Goal: Book appointment/travel/reservation

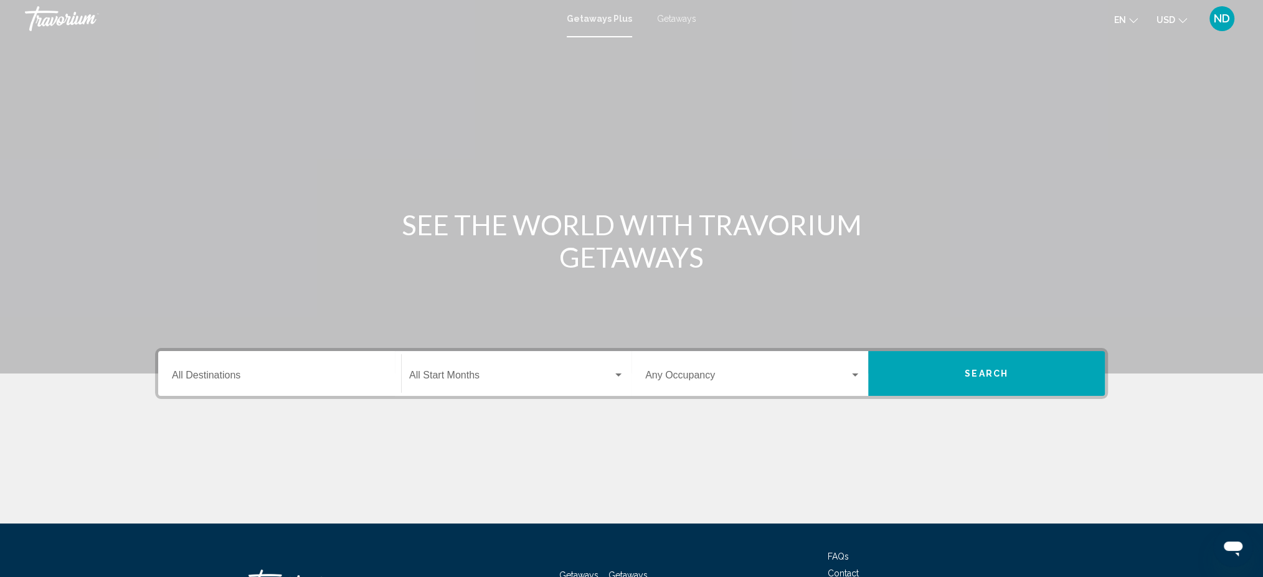
click at [677, 20] on span "Getaways" at bounding box center [676, 19] width 39 height 10
click at [349, 365] on div "Destination All Destinations" at bounding box center [280, 373] width 216 height 39
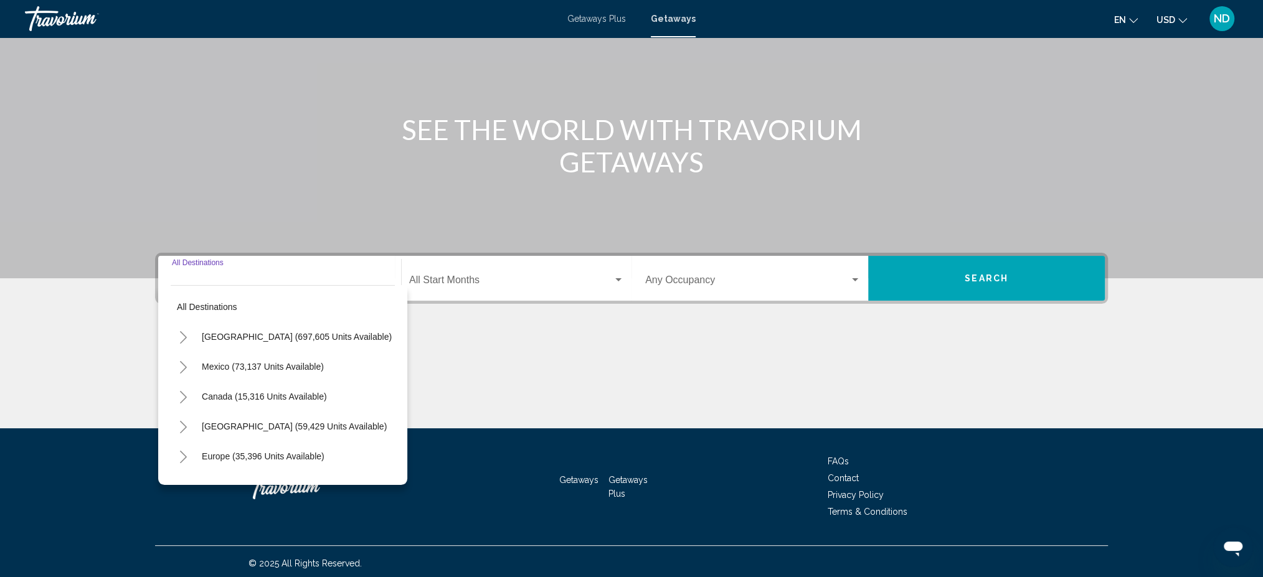
scroll to position [98, 0]
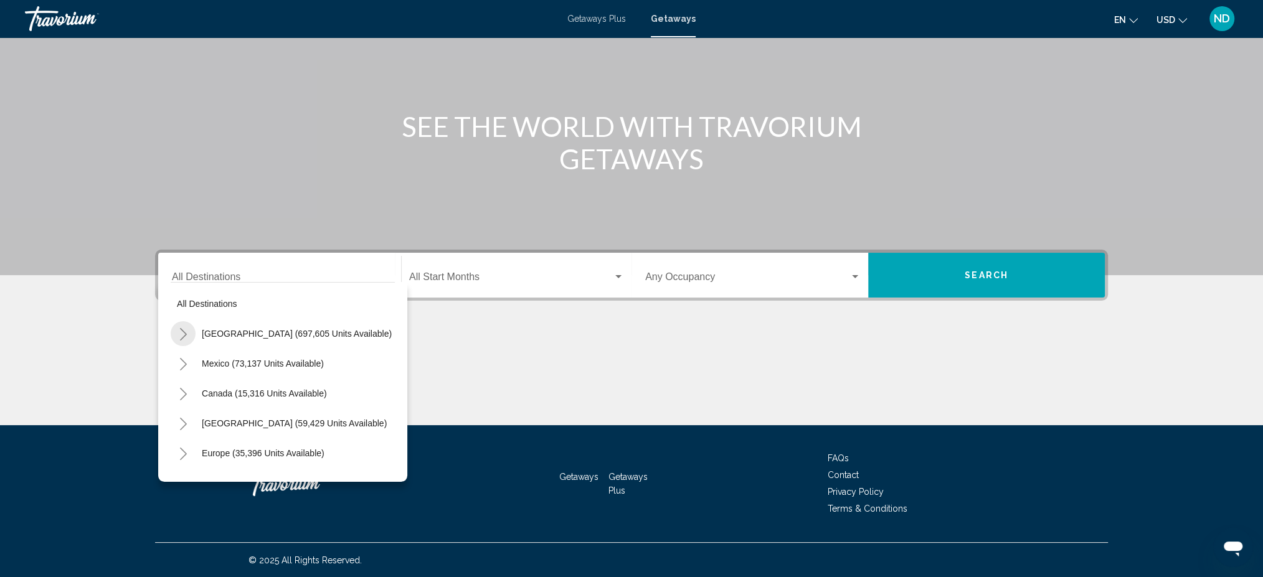
click at [179, 328] on icon "Toggle United States (697,605 units available)" at bounding box center [183, 334] width 9 height 12
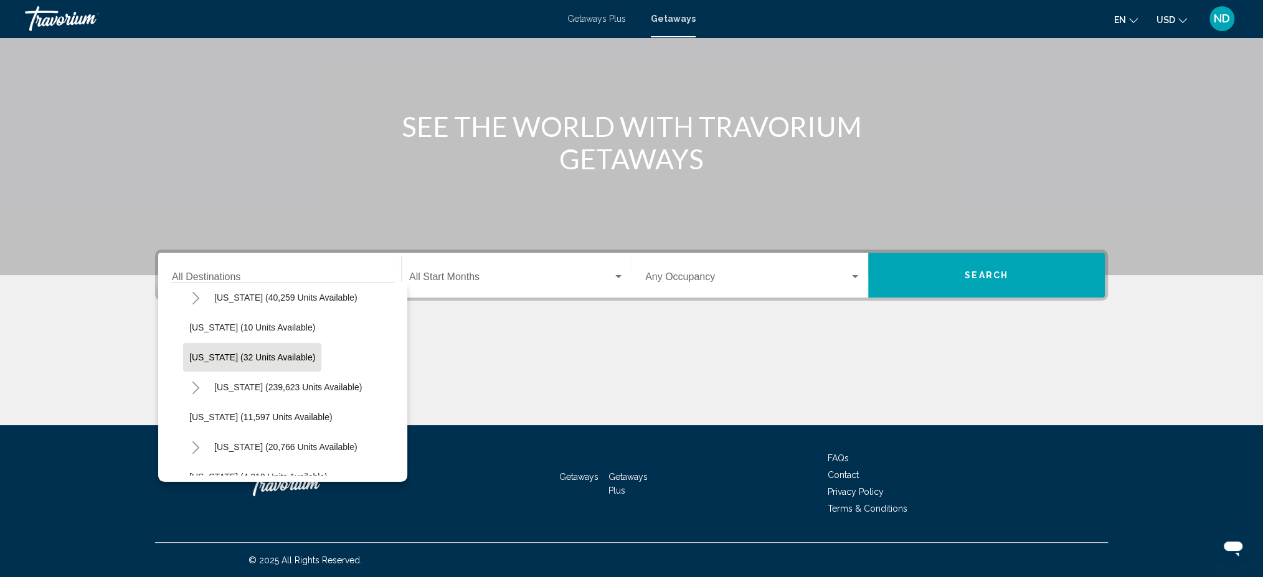
scroll to position [207, 0]
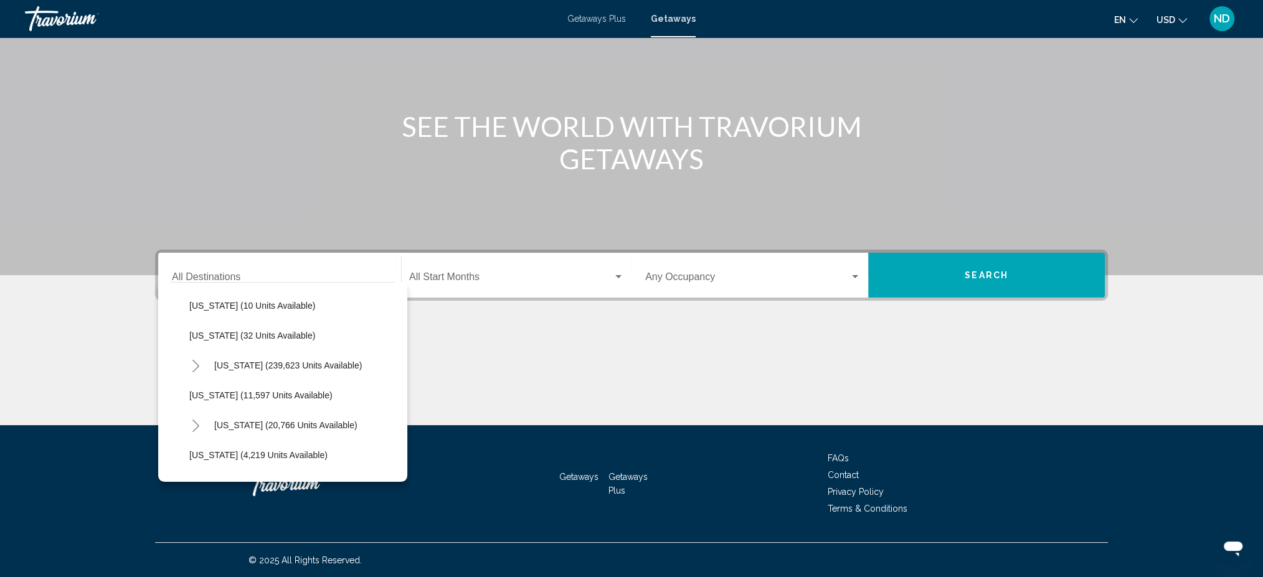
click at [192, 365] on icon "Toggle Florida (239,623 units available)" at bounding box center [195, 366] width 9 height 12
click at [238, 397] on span "Orlando & Disney Area (99,194 units available)" at bounding box center [293, 396] width 183 height 10
type input "**********"
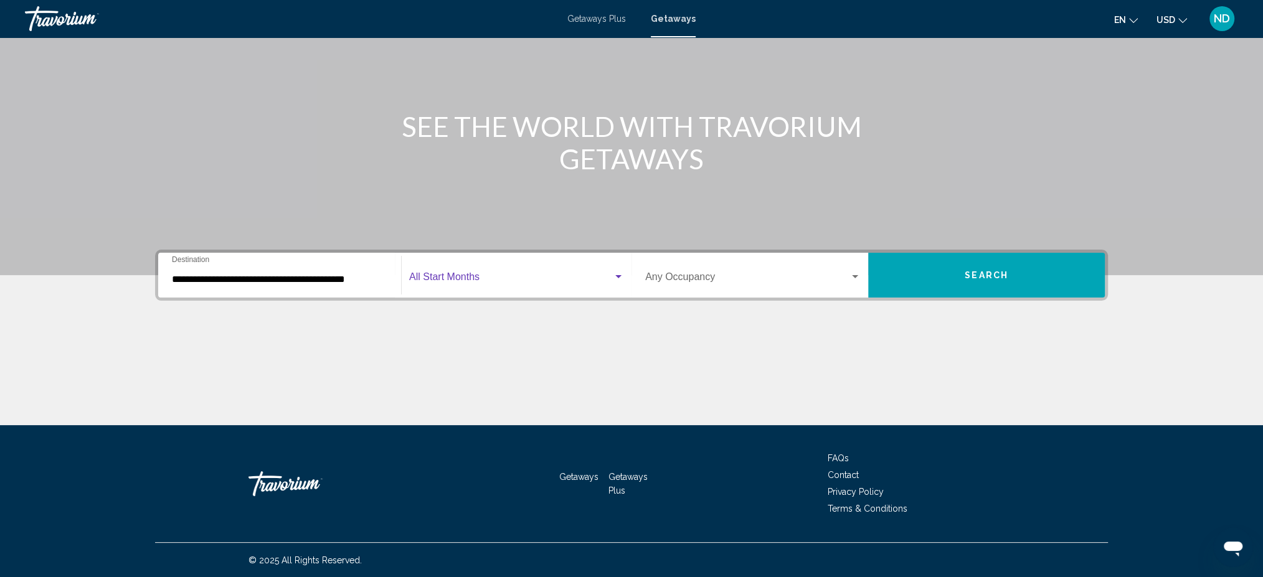
click at [461, 275] on span "Search widget" at bounding box center [511, 279] width 204 height 11
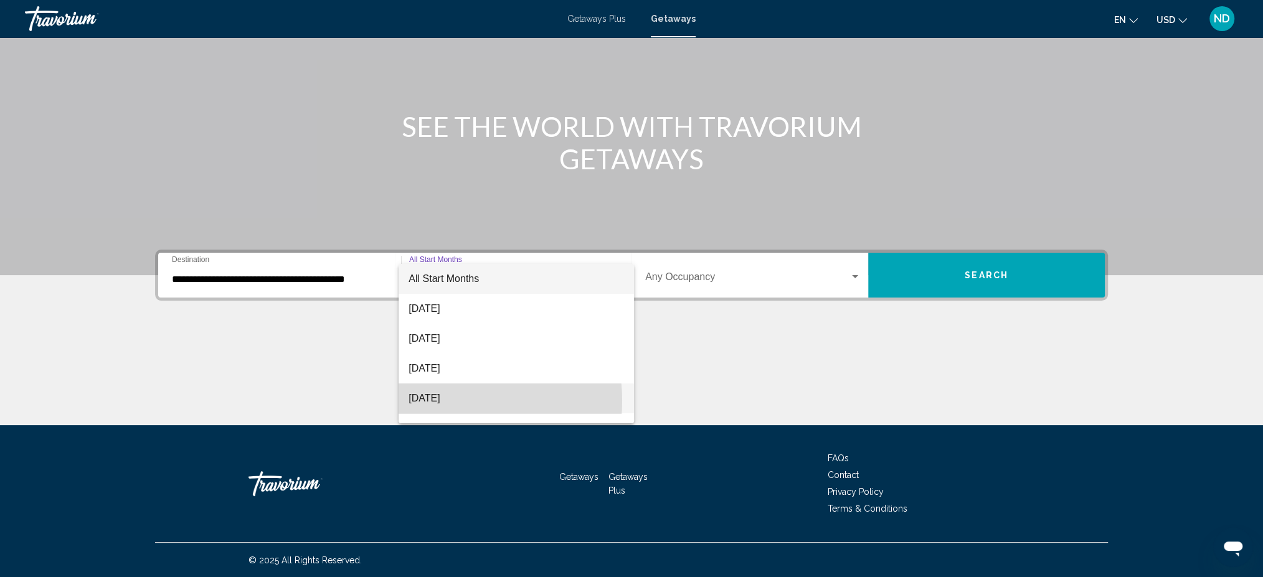
click at [447, 401] on span "[DATE]" at bounding box center [517, 399] width 216 height 30
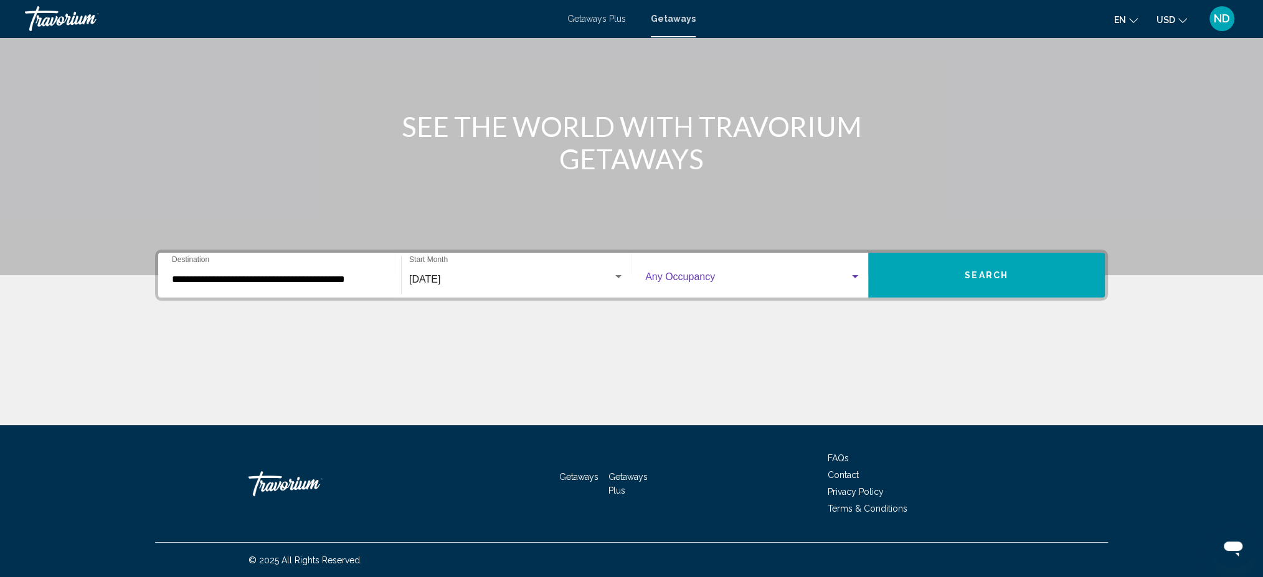
click at [728, 280] on span "Search widget" at bounding box center [747, 279] width 204 height 11
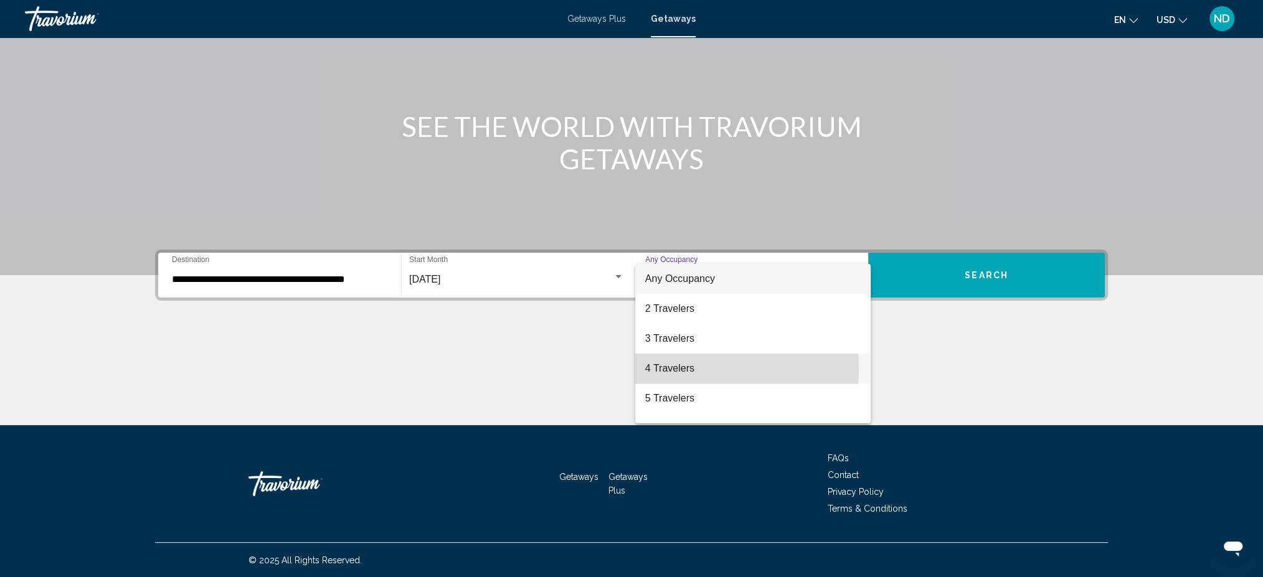
click at [674, 369] on span "4 Travelers" at bounding box center [753, 369] width 216 height 30
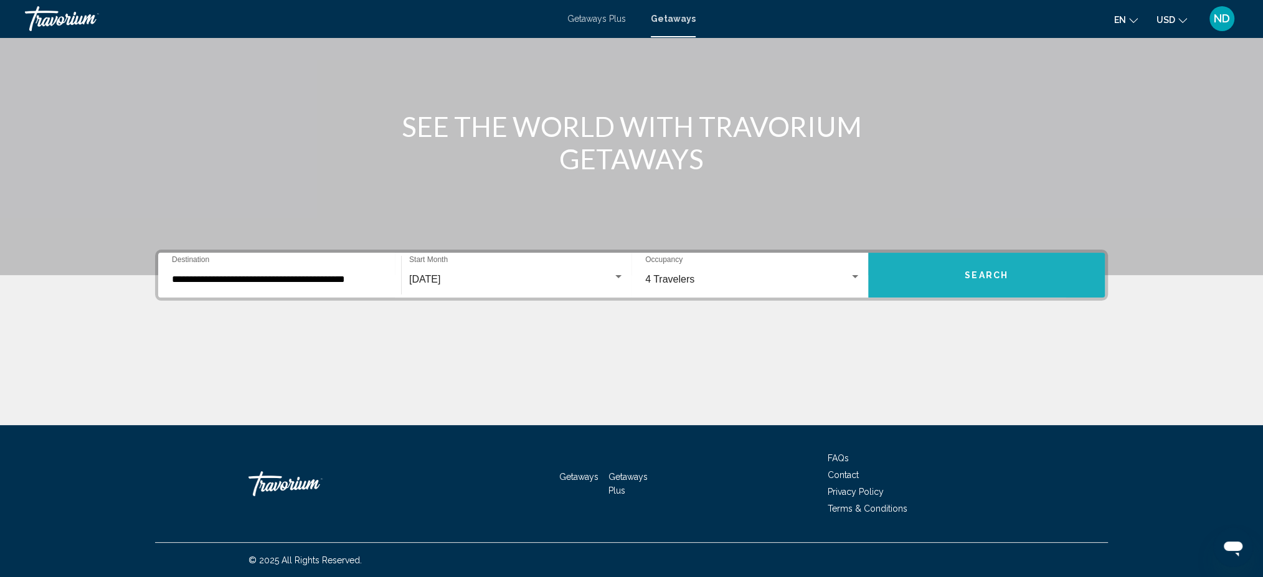
click at [928, 277] on button "Search" at bounding box center [986, 275] width 237 height 45
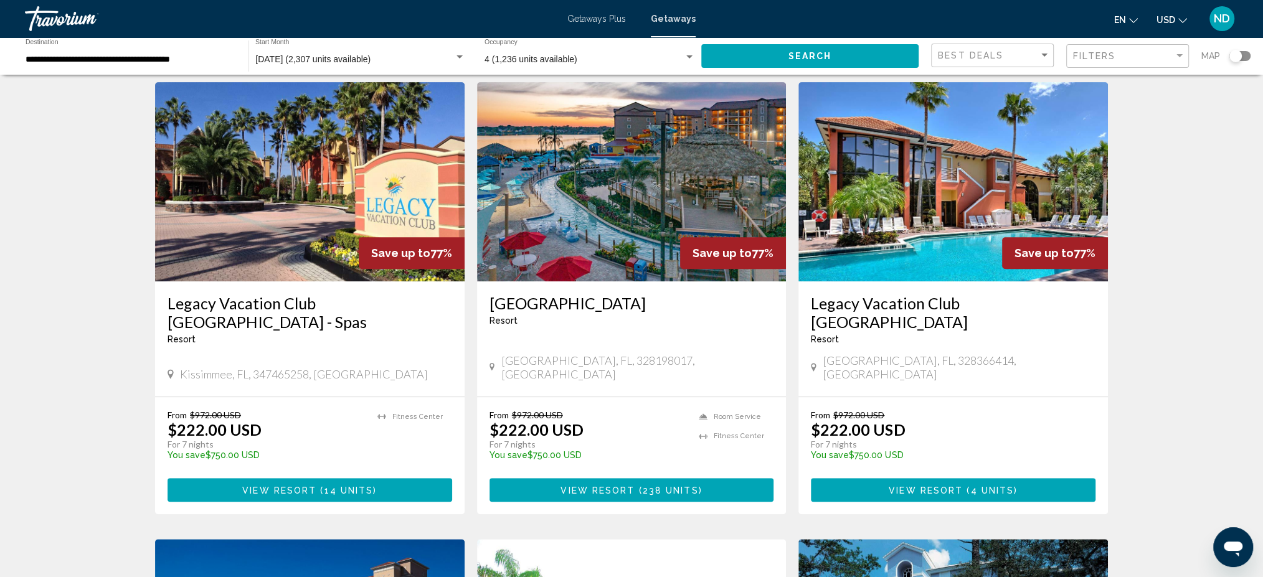
scroll to position [519, 0]
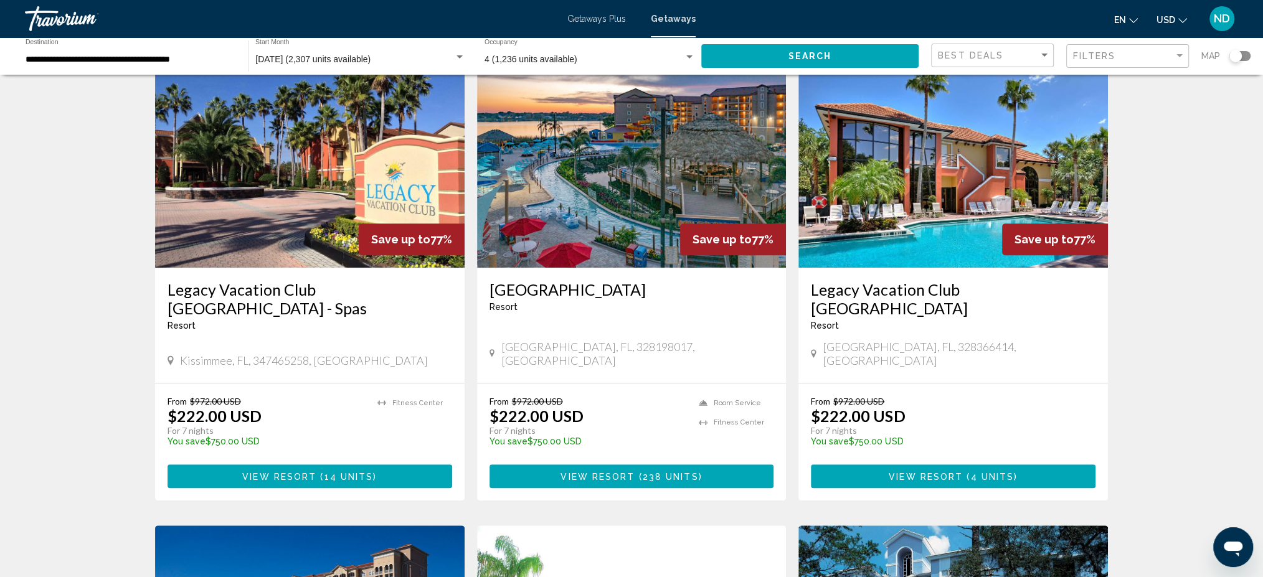
click at [1109, 50] on div "Filters" at bounding box center [1129, 56] width 112 height 23
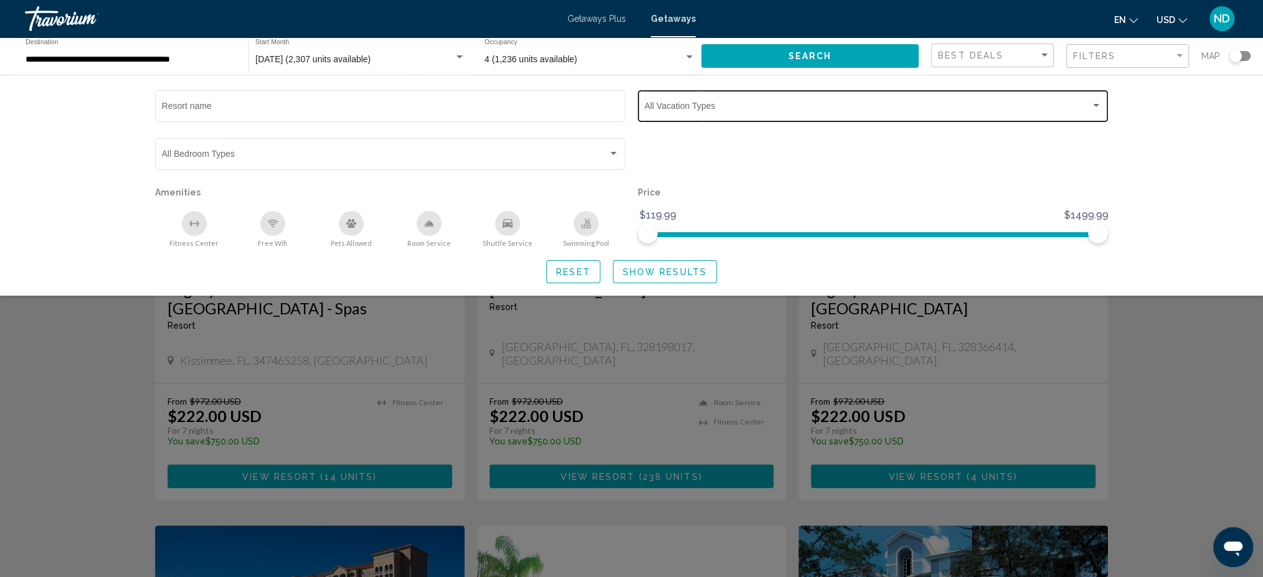
click at [835, 106] on span "Search widget" at bounding box center [868, 108] width 446 height 10
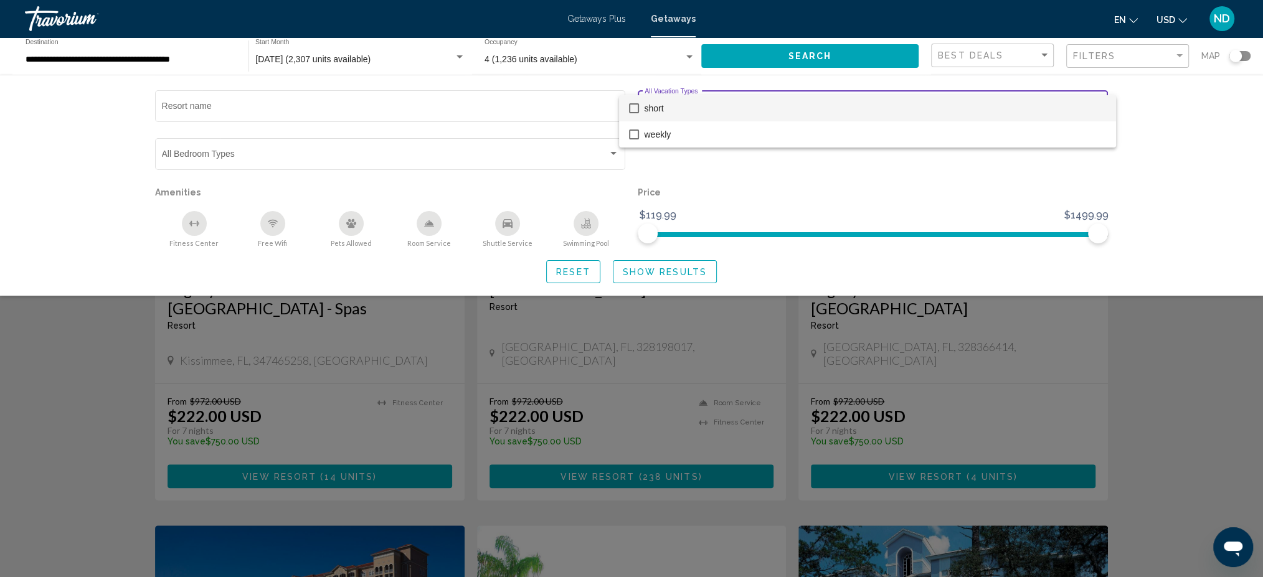
click at [710, 118] on span "short" at bounding box center [875, 108] width 462 height 26
click at [685, 112] on span "short" at bounding box center [875, 108] width 462 height 26
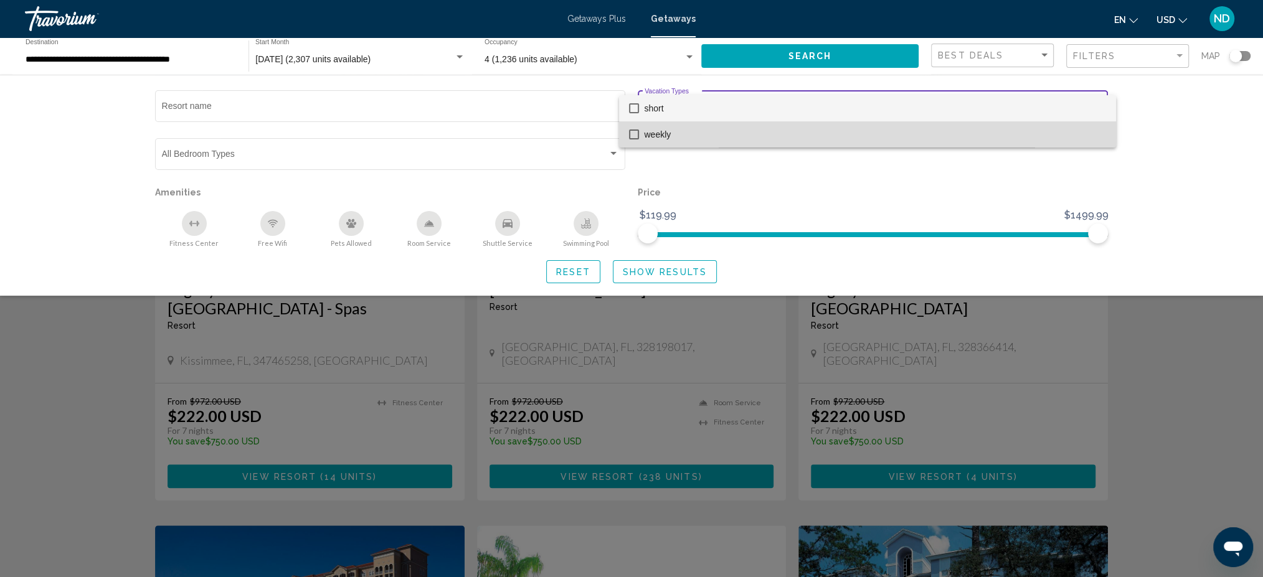
click at [680, 128] on span "weekly" at bounding box center [875, 134] width 462 height 26
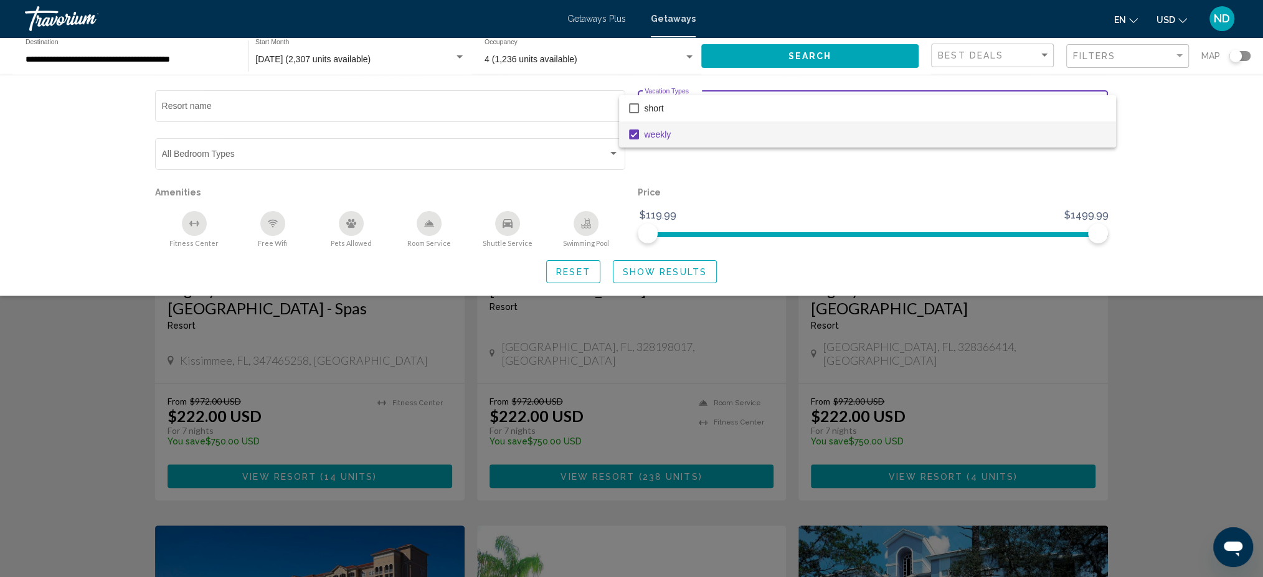
click at [653, 270] on div at bounding box center [631, 288] width 1263 height 577
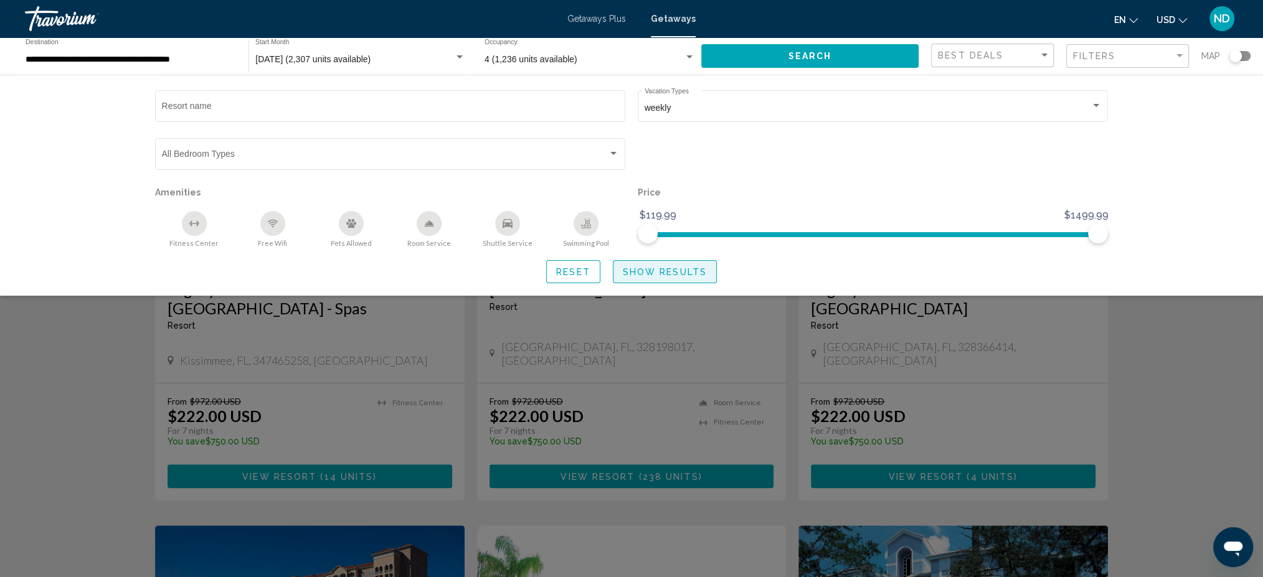
click at [677, 268] on span "Show Results" at bounding box center [665, 272] width 84 height 10
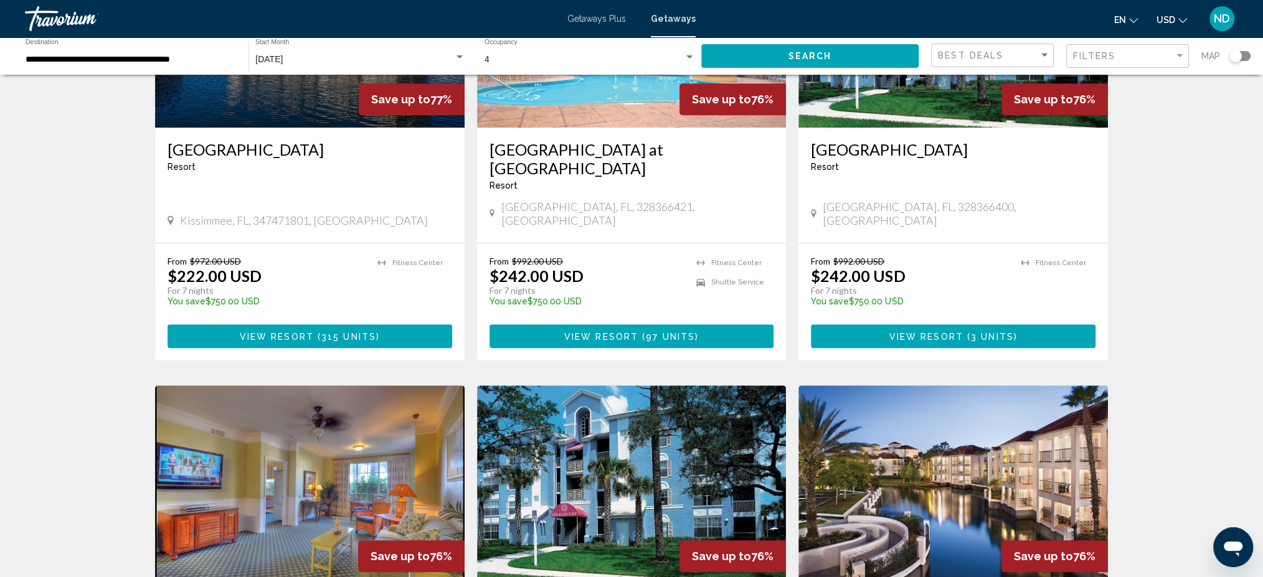
scroll to position [726, 0]
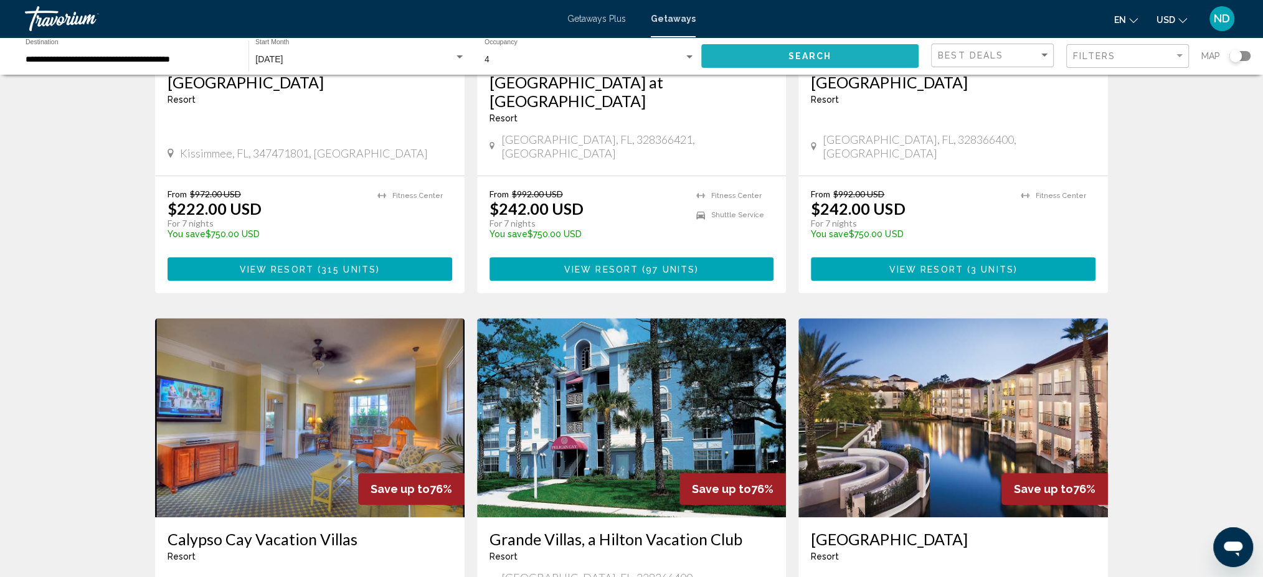
click at [868, 61] on button "Search" at bounding box center [809, 55] width 217 height 23
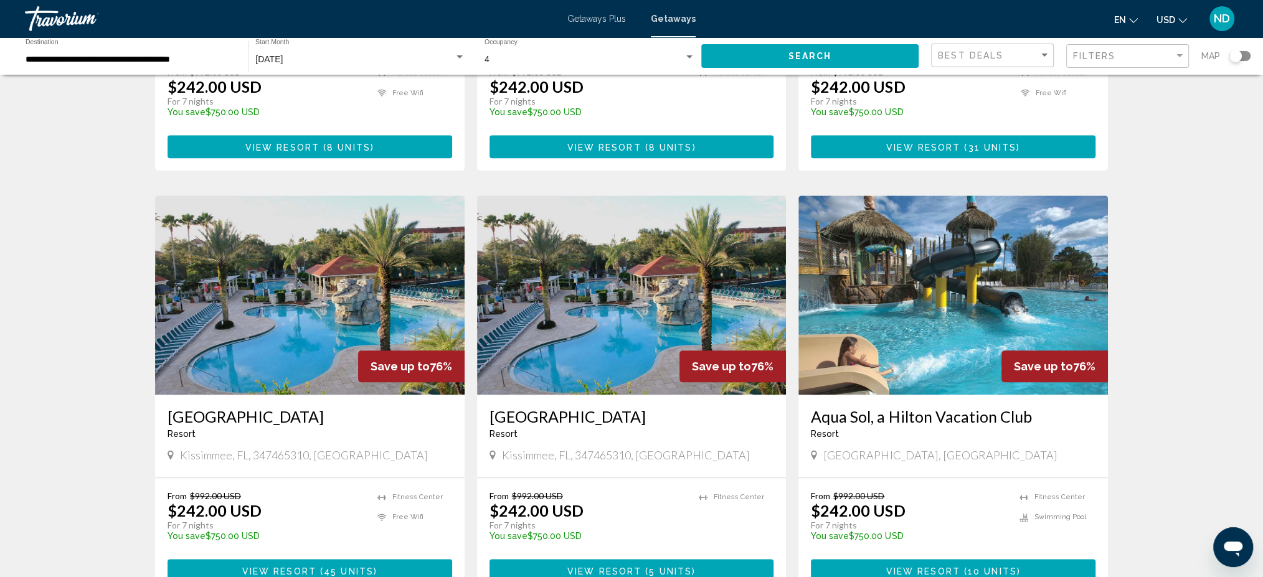
scroll to position [1452, 0]
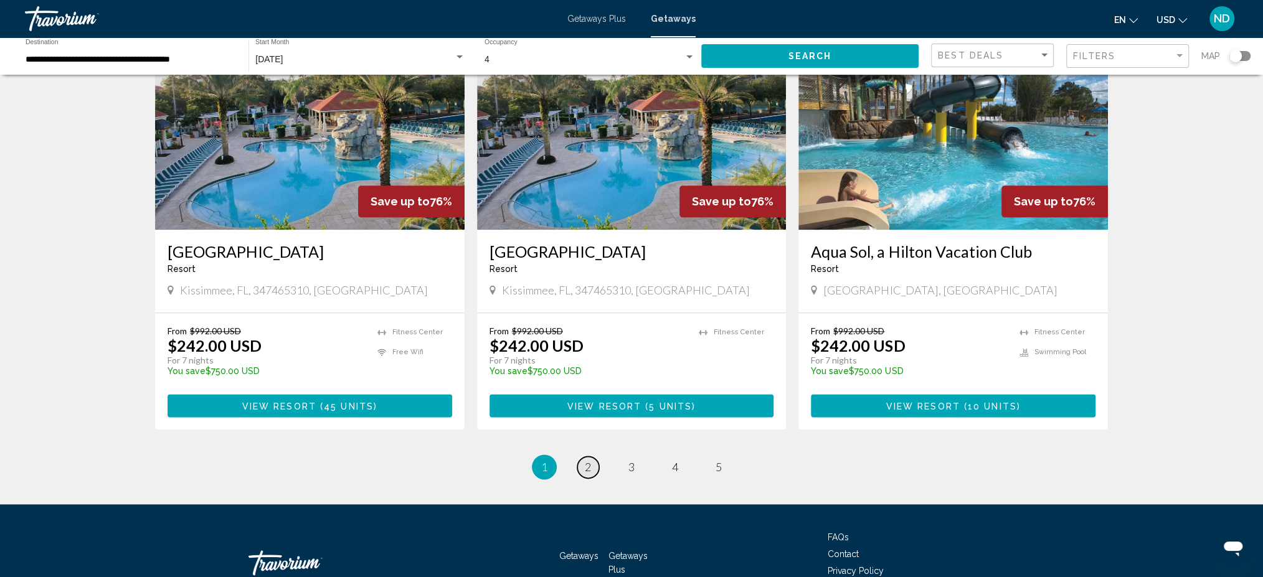
click at [591, 460] on span "2" at bounding box center [588, 467] width 6 height 14
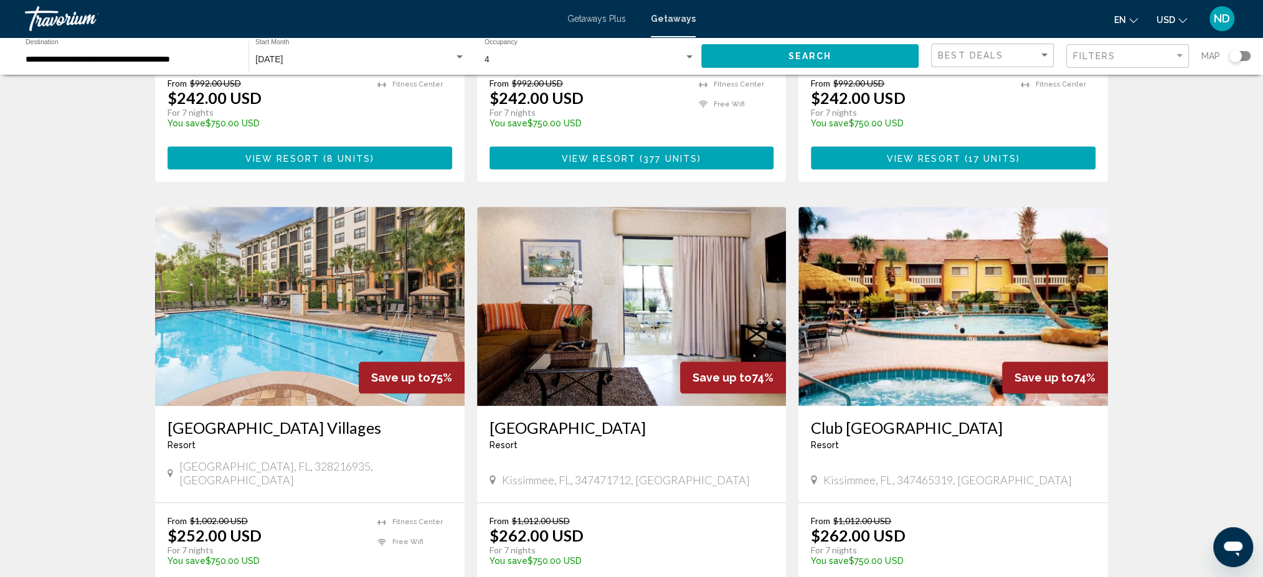
scroll to position [1223, 0]
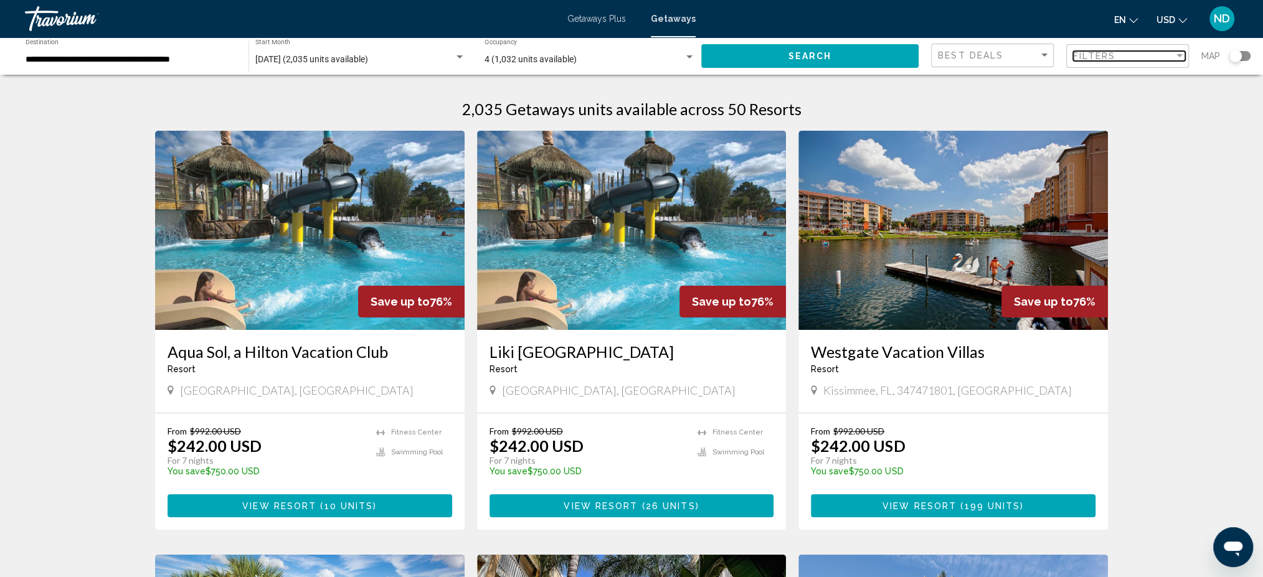
click at [1121, 59] on div "Filters" at bounding box center [1123, 56] width 101 height 10
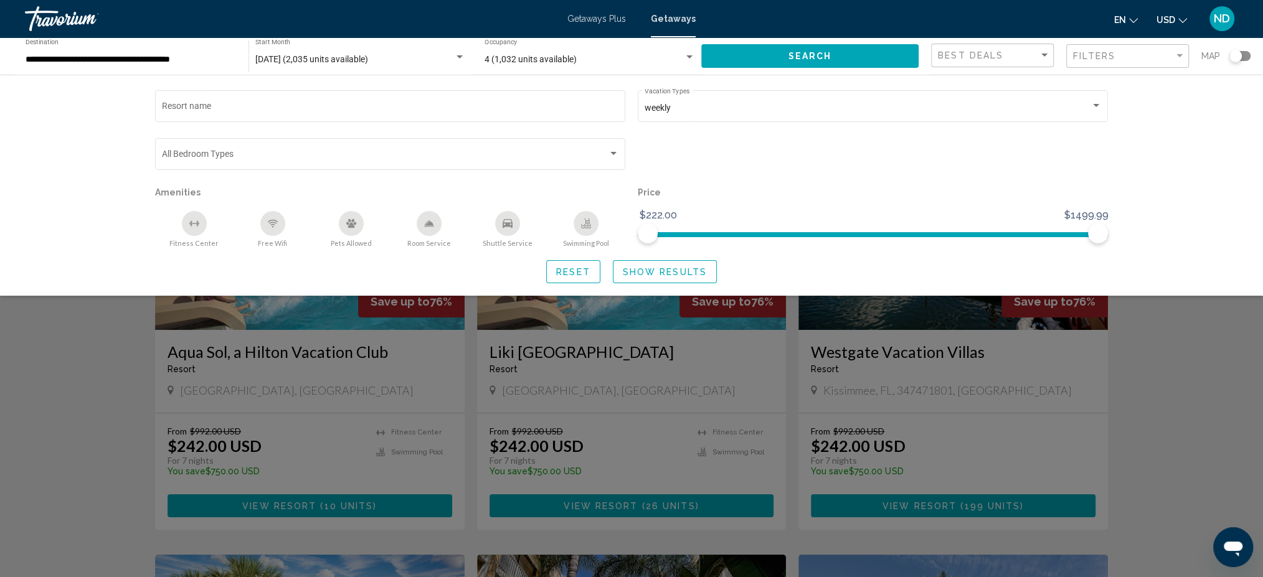
click at [660, 274] on span "Show Results" at bounding box center [665, 272] width 84 height 10
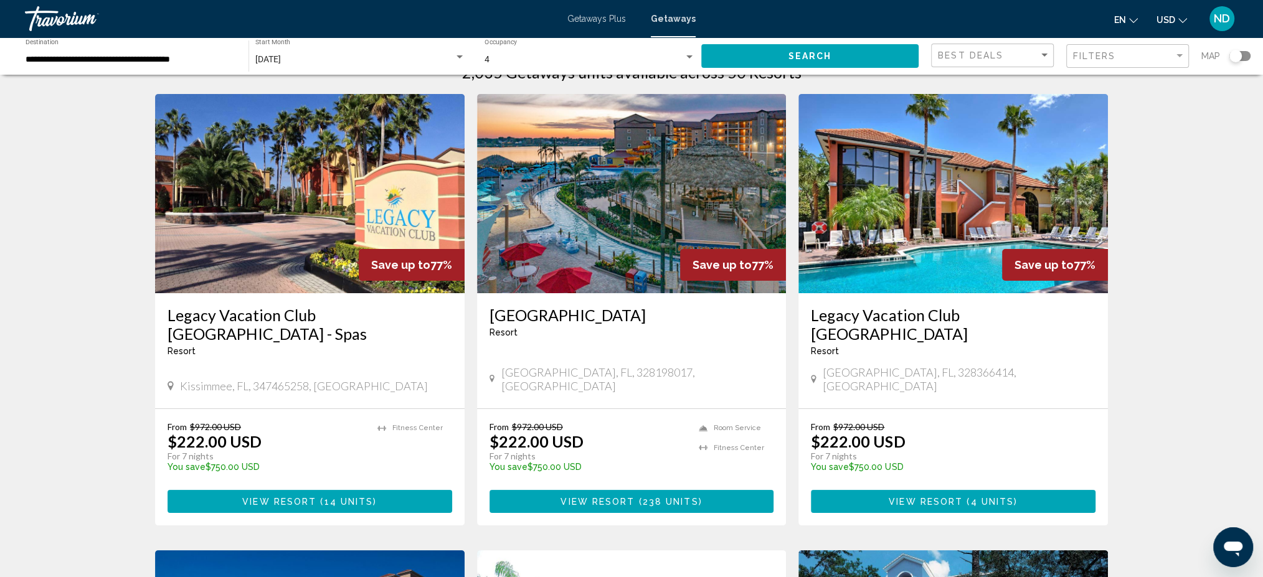
scroll to position [41, 0]
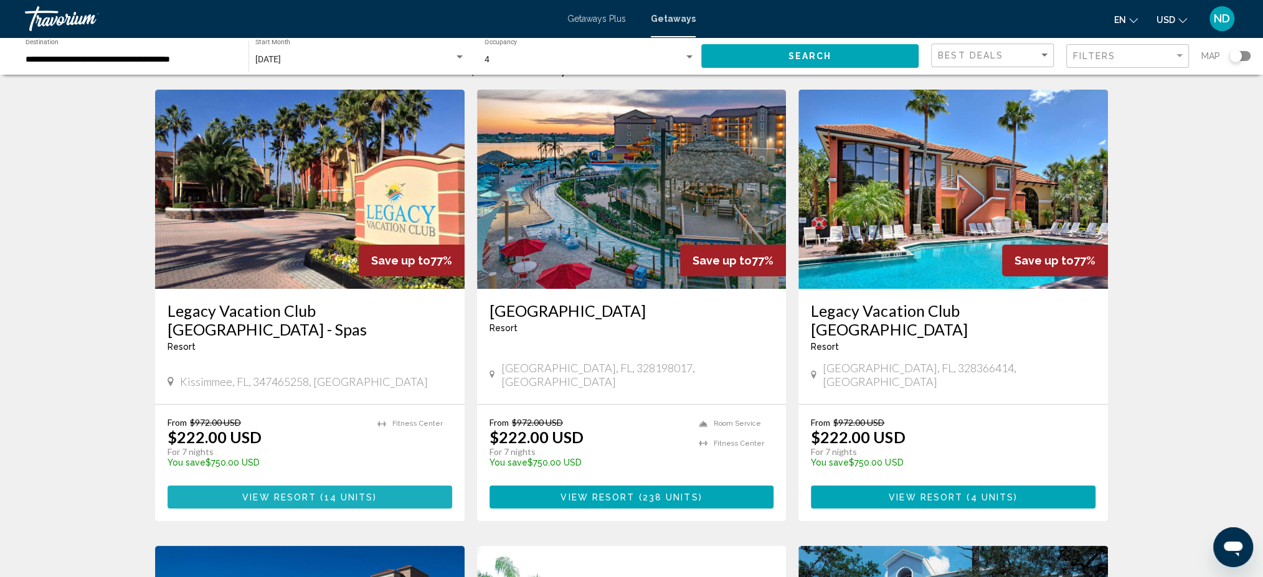
click at [330, 493] on span "14 units" at bounding box center [349, 498] width 49 height 10
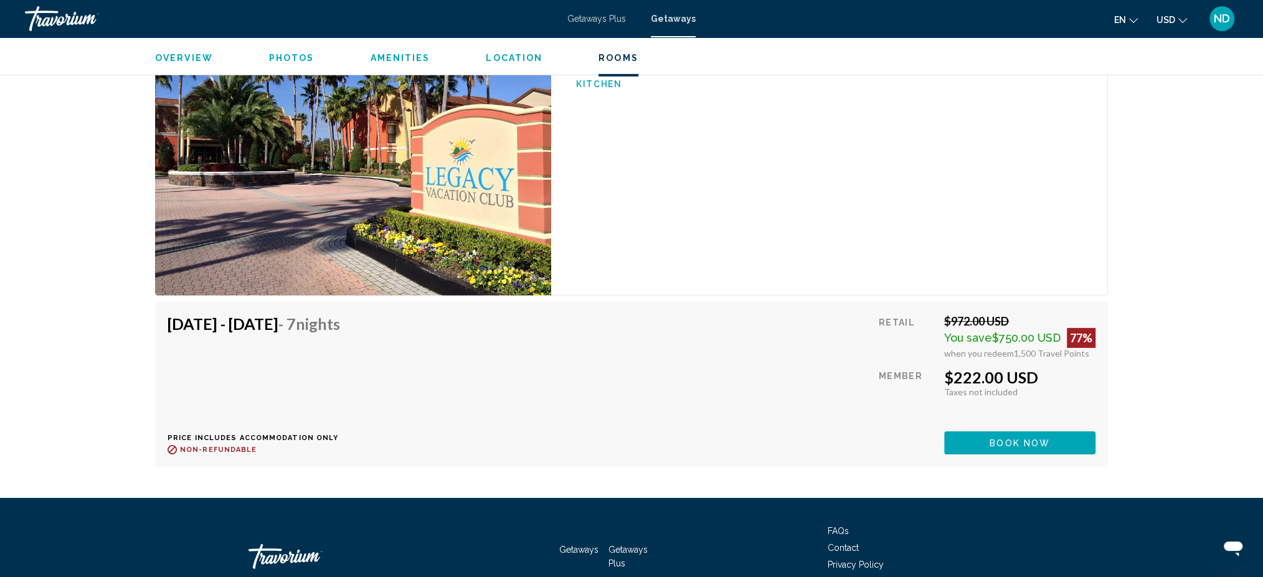
scroll to position [3862, 0]
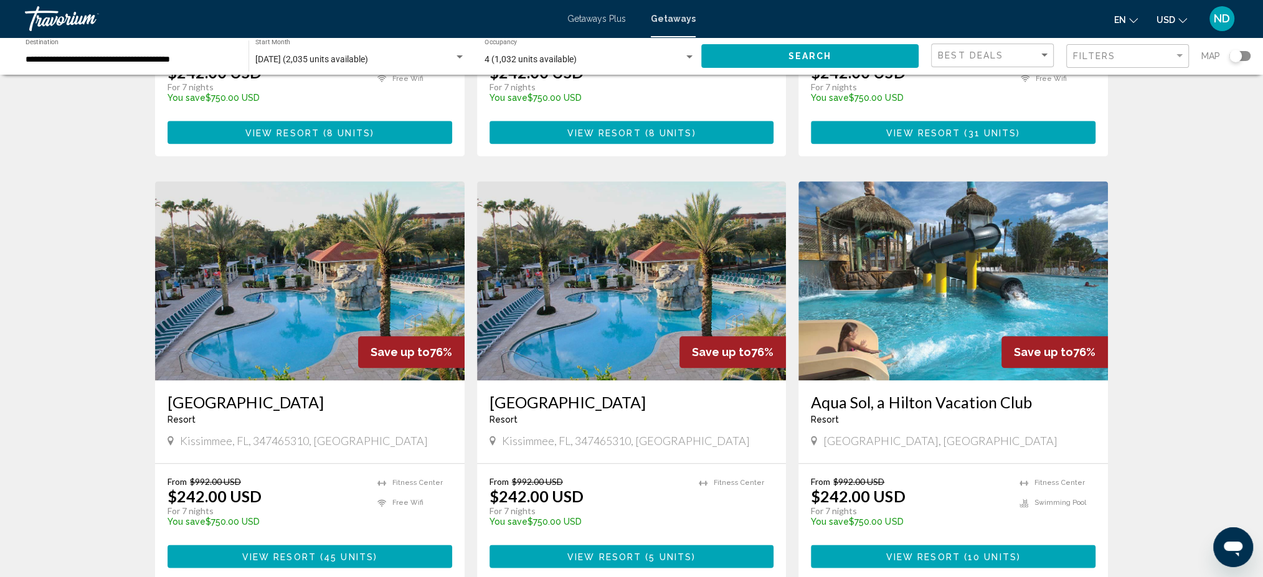
scroll to position [1308, 0]
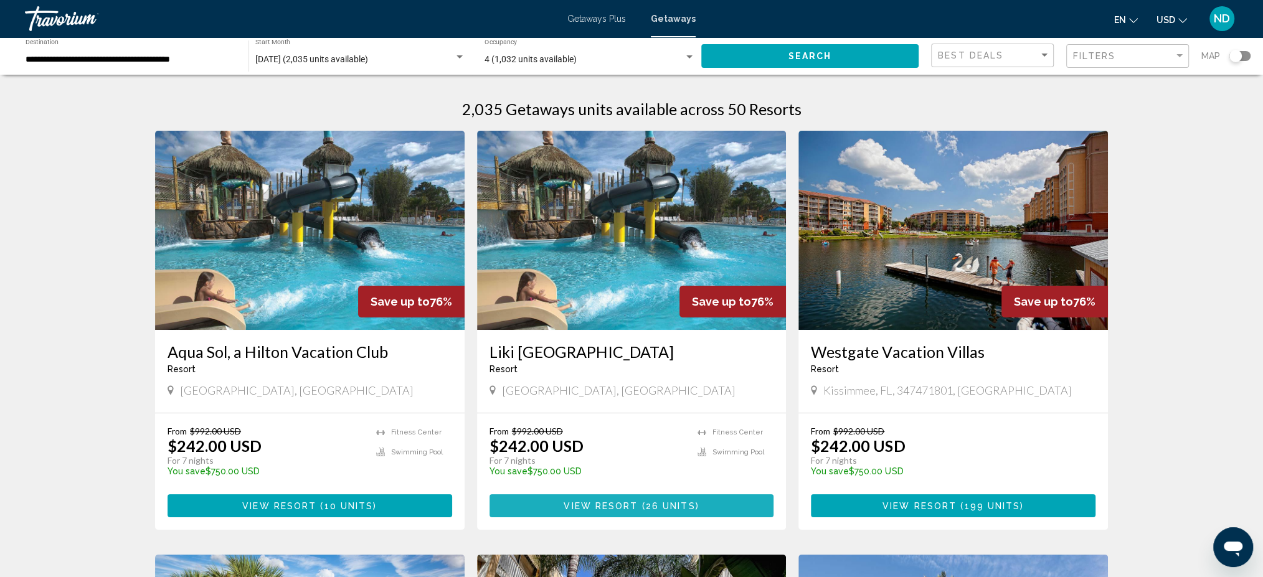
click at [688, 498] on button "View Resort ( 26 units )" at bounding box center [632, 506] width 285 height 23
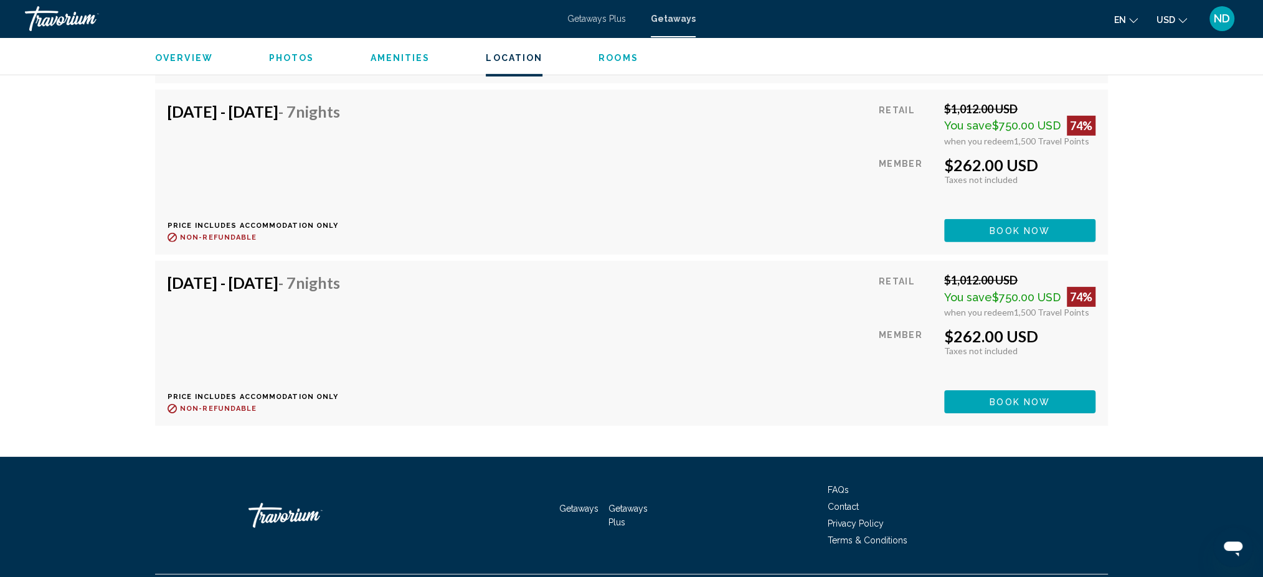
scroll to position [3835, 0]
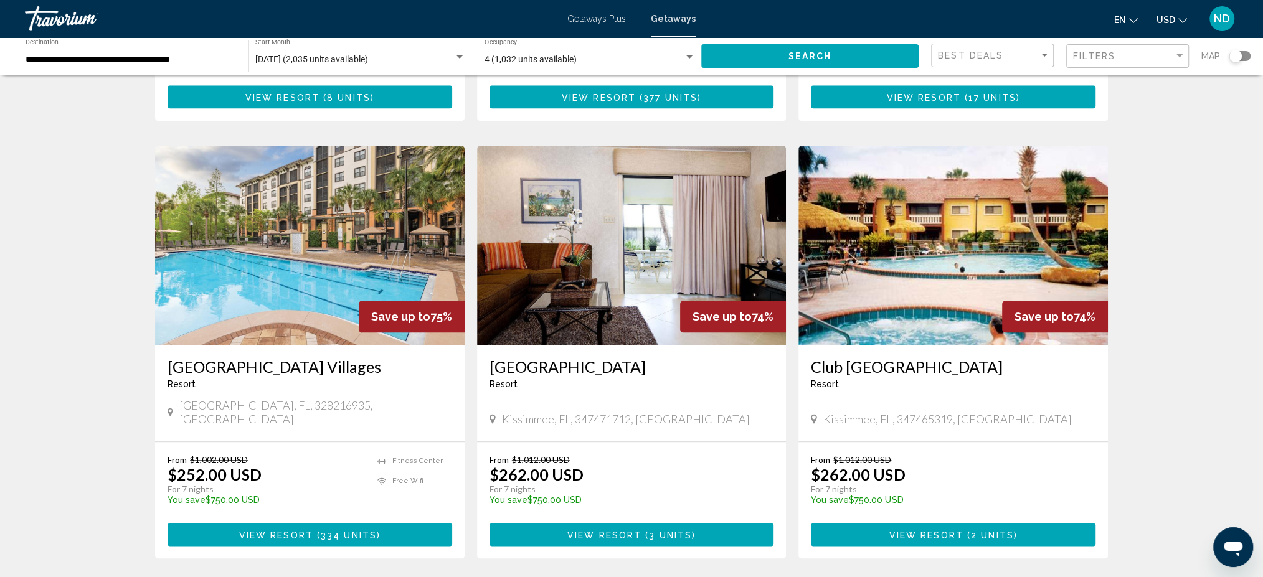
scroll to position [1287, 0]
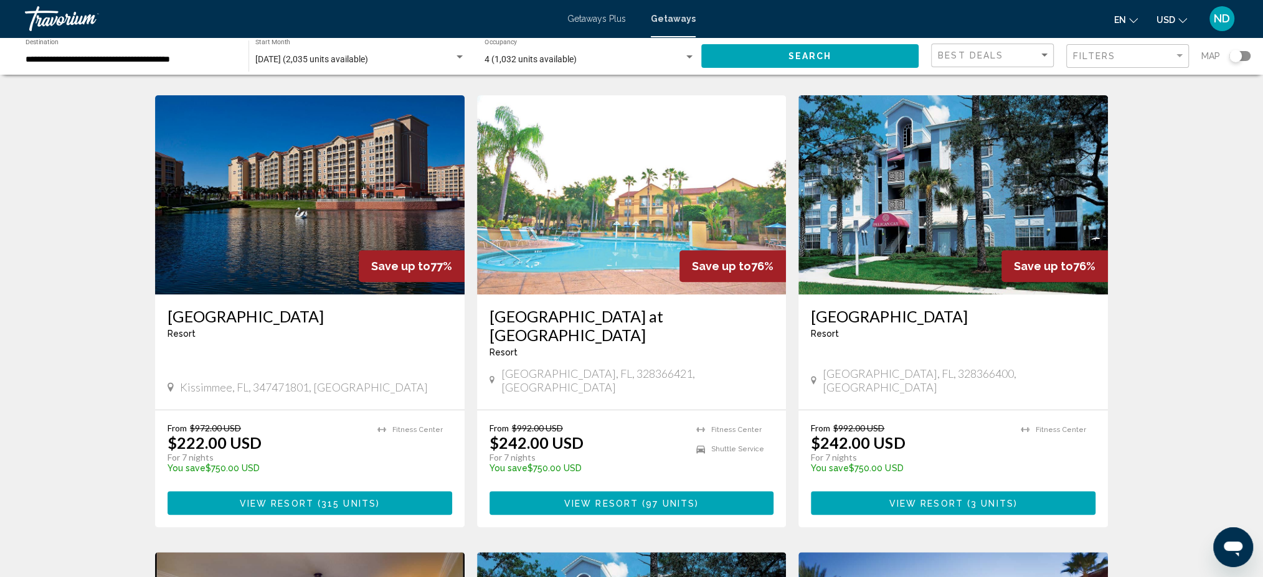
scroll to position [0, 0]
